Goal: Task Accomplishment & Management: Complete application form

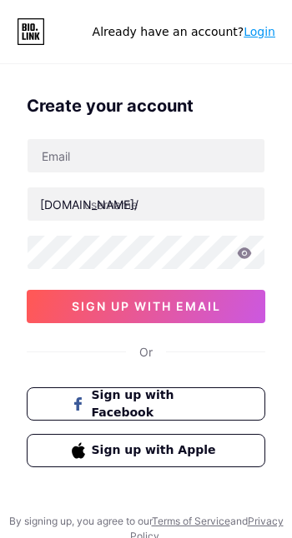
click at [222, 476] on div "Create your account bio.link/ 0cAFcWeA5XXgdY9EIoxJpcRyuvlxnR6XGhLdgnGN2NOkDqJld…" at bounding box center [146, 287] width 292 height 414
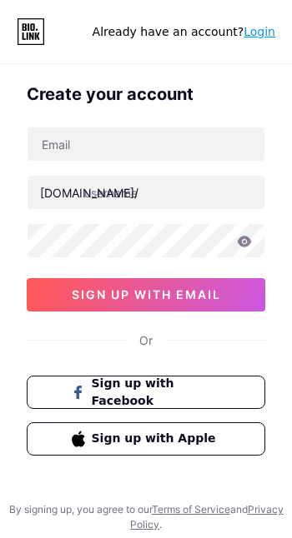
scroll to position [52, 0]
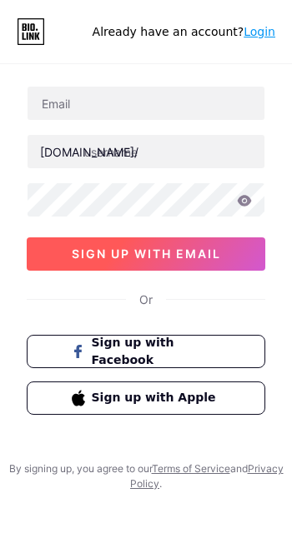
click at [169, 262] on button "sign up with email" at bounding box center [146, 253] width 238 height 33
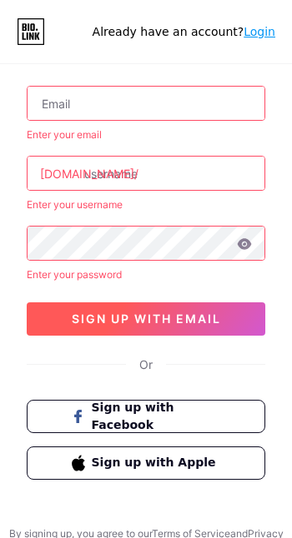
click at [165, 321] on span "sign up with email" at bounding box center [146, 319] width 149 height 14
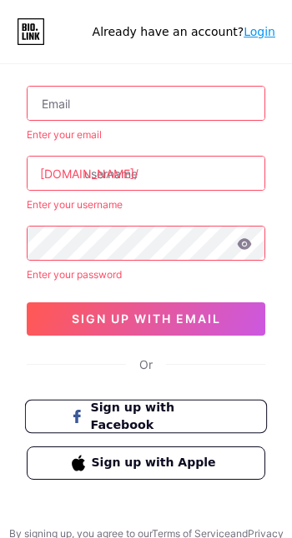
click at [142, 416] on span "Sign up with Facebook" at bounding box center [156, 417] width 131 height 36
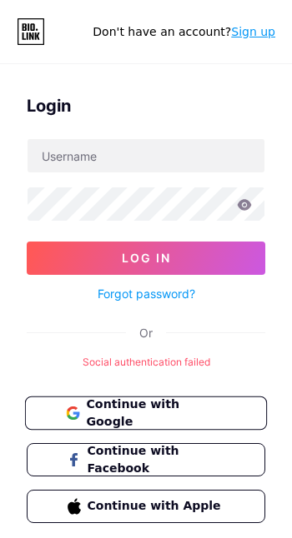
click at [195, 411] on span "Continue with Google" at bounding box center [155, 414] width 139 height 36
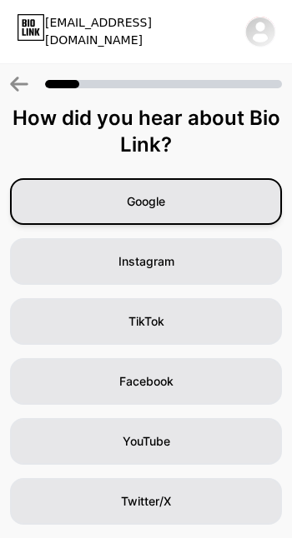
click at [211, 206] on div "Google" at bounding box center [146, 201] width 272 height 47
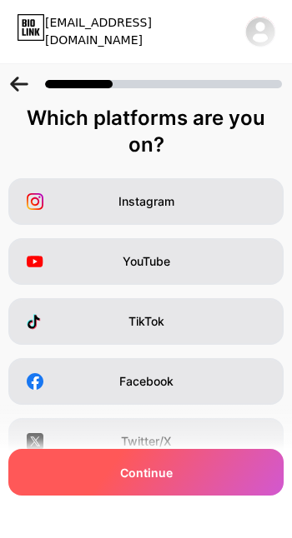
click at [182, 485] on div "Continue" at bounding box center [145, 472] width 275 height 47
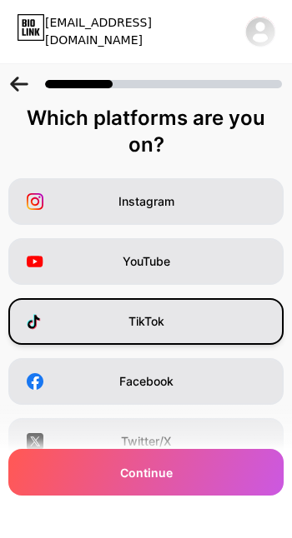
click at [201, 325] on div "TikTok" at bounding box center [145, 321] width 275 height 47
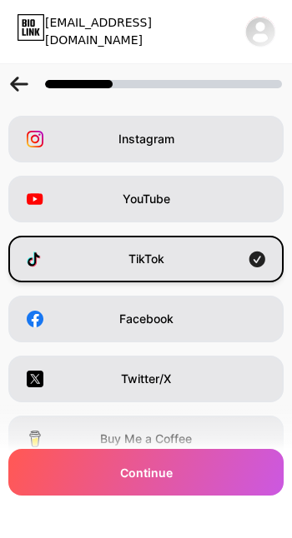
scroll to position [62, 0]
click at [244, 257] on div "TikTok" at bounding box center [145, 259] width 275 height 47
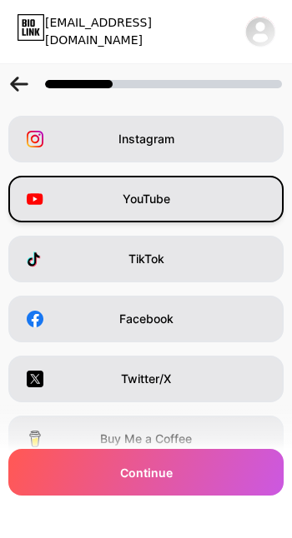
click at [245, 205] on div "YouTube" at bounding box center [145, 199] width 275 height 47
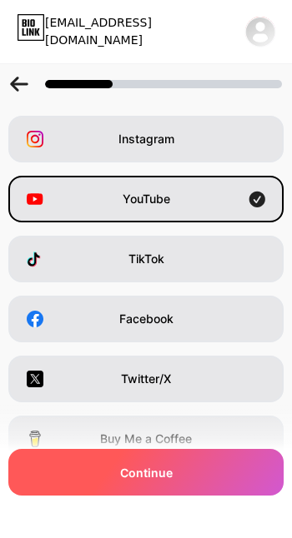
click at [184, 496] on div "Continue" at bounding box center [145, 472] width 275 height 47
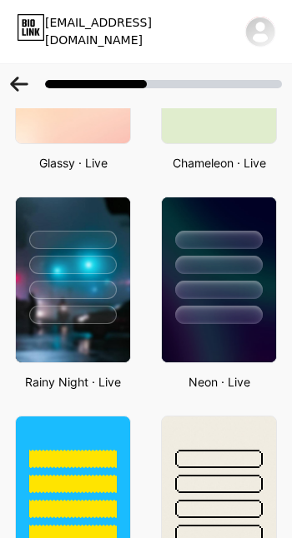
scroll to position [837, 0]
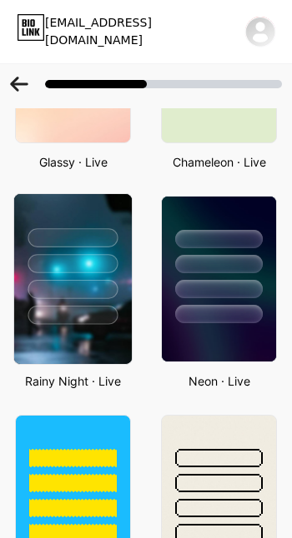
click at [86, 310] on div at bounding box center [72, 315] width 90 height 19
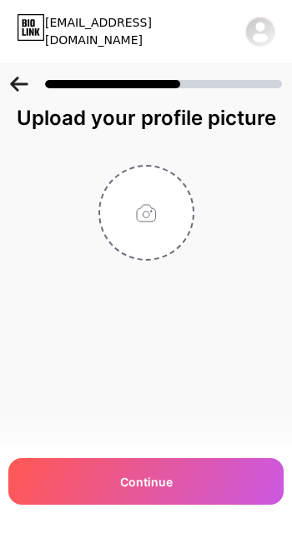
scroll to position [0, 0]
click at [119, 267] on div "Upload your profile picture Continue" at bounding box center [146, 224] width 292 height 239
click at [111, 256] on input "file" at bounding box center [146, 213] width 92 height 92
type input "C:\fakepath\1757305362200.jpg"
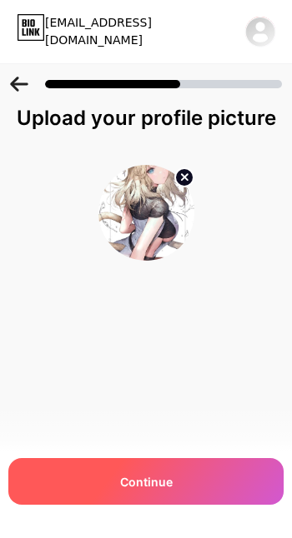
click at [41, 505] on div "Continue" at bounding box center [145, 481] width 275 height 47
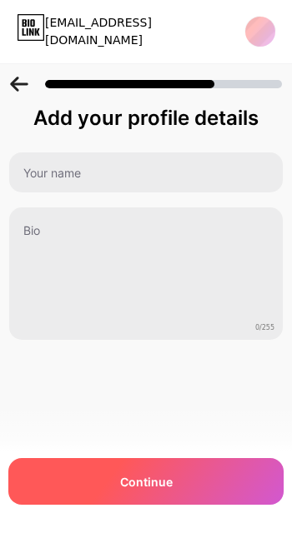
click at [22, 505] on div "Continue" at bounding box center [145, 481] width 275 height 47
